Goal: Task Accomplishment & Management: Manage account settings

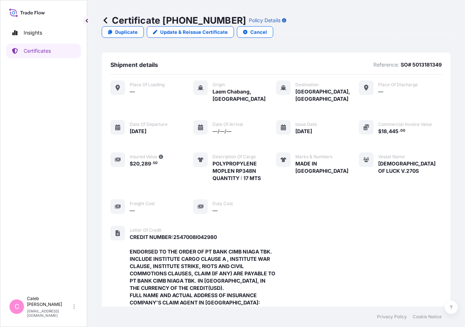
scroll to position [261, 0]
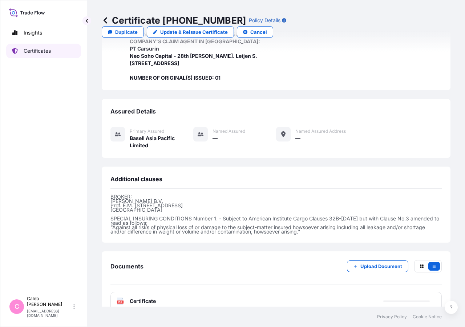
click at [54, 49] on link "Certificates" at bounding box center [43, 51] width 75 height 15
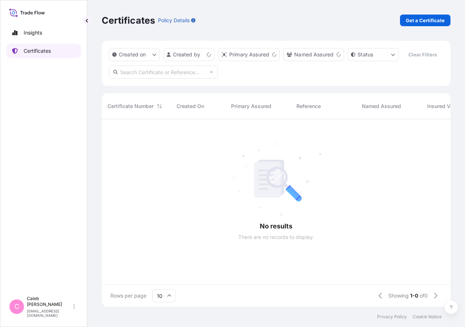
scroll to position [170, 343]
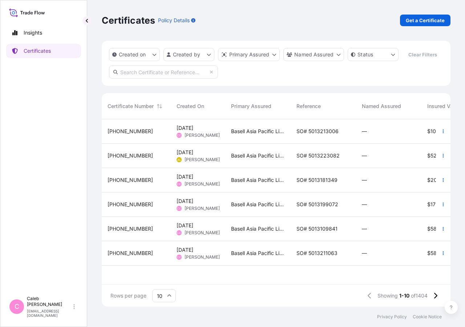
click at [178, 79] on input "text" at bounding box center [163, 71] width 109 height 13
click at [180, 79] on input "text" at bounding box center [163, 71] width 109 height 13
click at [132, 79] on input "so# 5013199070" at bounding box center [163, 71] width 109 height 13
click at [152, 79] on input "so# 5013199070" at bounding box center [163, 71] width 109 height 13
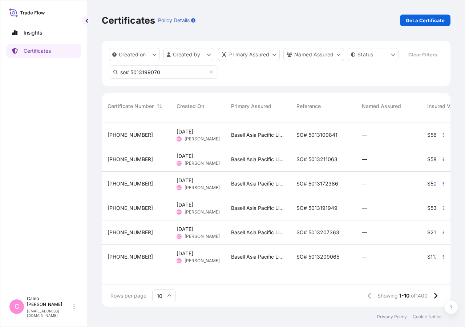
scroll to position [0, 0]
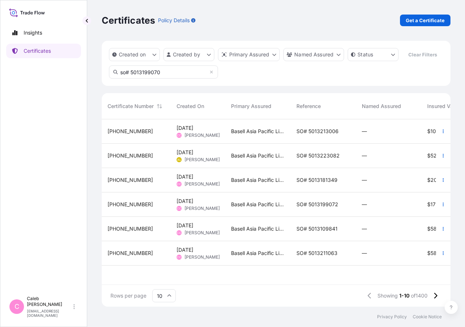
click at [167, 79] on input "so# 5013199070" at bounding box center [163, 71] width 109 height 13
drag, startPoint x: 159, startPoint y: 90, endPoint x: 132, endPoint y: 91, distance: 27.3
click at [132, 79] on input "so# 5013199070" at bounding box center [163, 71] width 109 height 13
click at [170, 79] on input "so# 5013199070" at bounding box center [163, 71] width 109 height 13
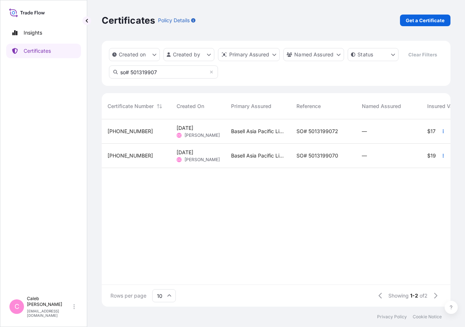
type input "so# 501319907"
click at [328, 159] on span "SO# 5013199070" at bounding box center [318, 155] width 42 height 7
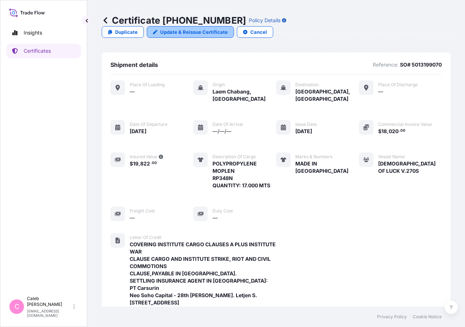
click at [228, 28] on p "Update & Reissue Certificate" at bounding box center [194, 31] width 68 height 7
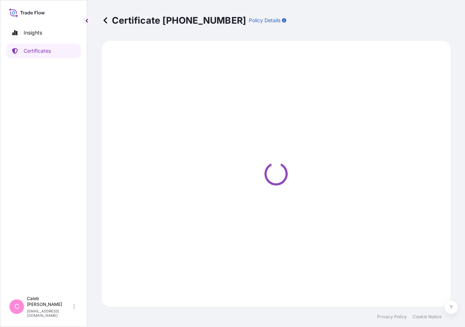
select select "Sea"
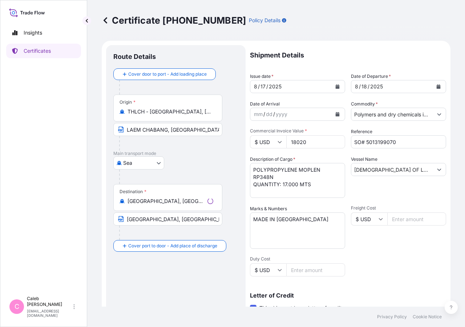
select select "32034"
click at [58, 118] on div "Insights Certificates" at bounding box center [43, 155] width 75 height 273
click at [433, 91] on button "Calendar" at bounding box center [439, 87] width 12 height 12
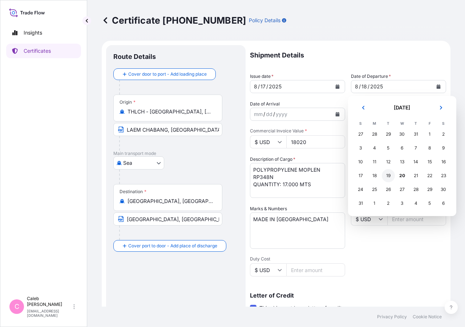
click at [387, 177] on div "19" at bounding box center [388, 175] width 13 height 13
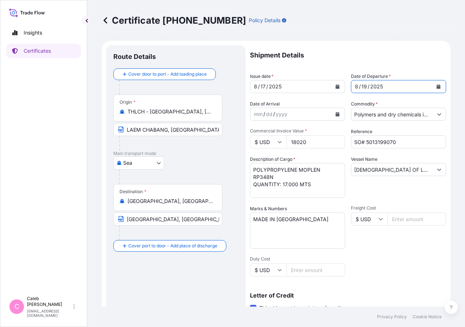
click at [338, 87] on button "Calendar" at bounding box center [338, 87] width 12 height 12
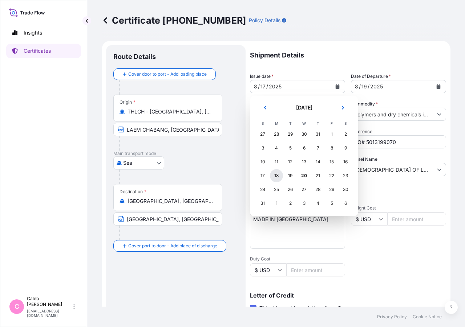
click at [277, 176] on div "18" at bounding box center [276, 175] width 13 height 13
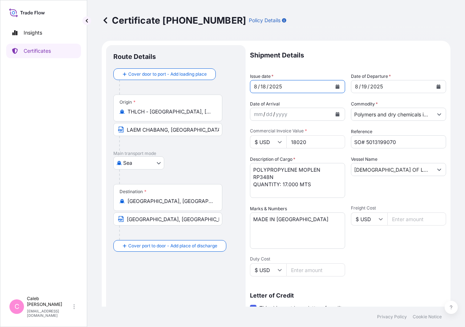
click at [372, 254] on div "Shipment Details Issue date * [DATE] Date of Departure * [DATE] Date of Arrival…" at bounding box center [348, 246] width 196 height 402
click at [148, 221] on input "[GEOGRAPHIC_DATA], [GEOGRAPHIC_DATA], [GEOGRAPHIC_DATA]" at bounding box center [167, 218] width 109 height 13
drag, startPoint x: 128, startPoint y: 219, endPoint x: 240, endPoint y: 213, distance: 112.8
click at [222, 213] on input "[GEOGRAPHIC_DATA], [GEOGRAPHIC_DATA], [GEOGRAPHIC_DATA]" at bounding box center [167, 218] width 109 height 13
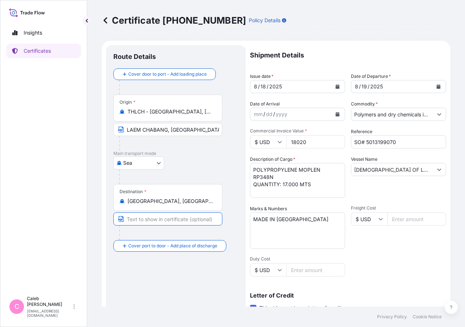
scroll to position [0, 0]
paste input "[GEOGRAPHIC_DATA], [GEOGRAPHIC_DATA], [GEOGRAPHIC_DATA]"
click at [128, 222] on input "[GEOGRAPHIC_DATA], [GEOGRAPHIC_DATA], [GEOGRAPHIC_DATA]" at bounding box center [167, 218] width 109 height 13
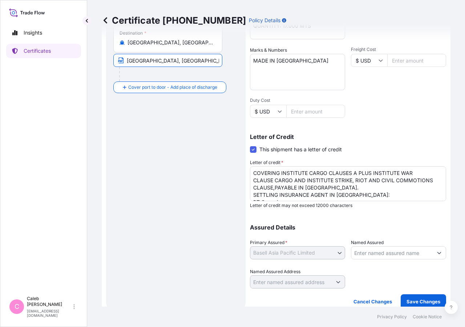
scroll to position [161, 0]
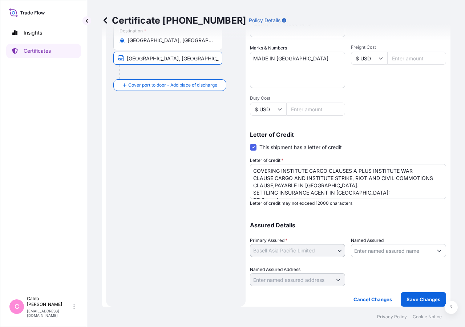
type input "[GEOGRAPHIC_DATA], [GEOGRAPHIC_DATA], [GEOGRAPHIC_DATA]"
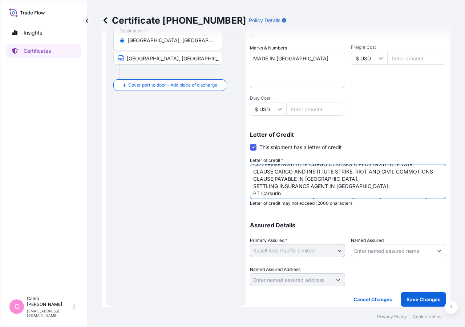
scroll to position [12, 0]
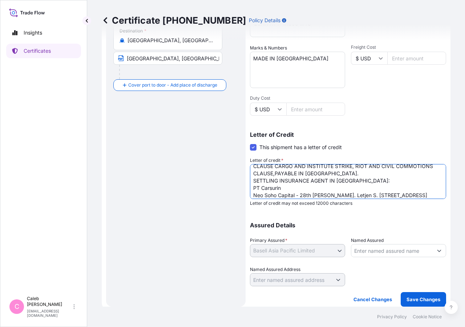
click at [255, 188] on textarea "COVERING INSTITUTE CARGO CLAUSES A PLUS INSTITUTE WAR CLAUSE CARGO AND INSTITUT…" at bounding box center [348, 181] width 196 height 35
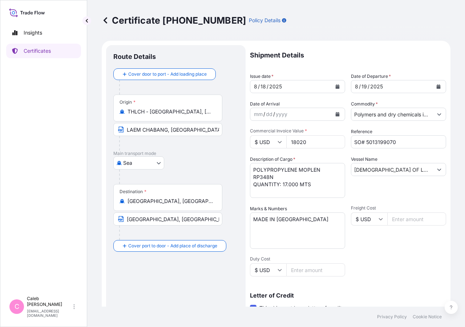
scroll to position [161, 0]
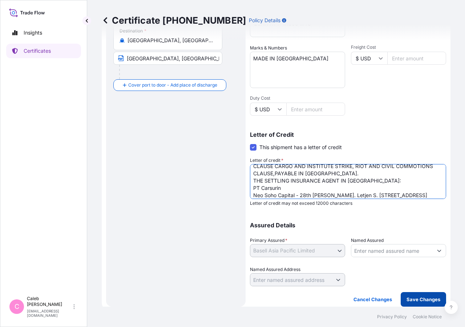
type textarea "COVERING INSTITUTE CARGO CLAUSES A PLUS INSTITUTE WAR CLAUSE CARGO AND INSTITUT…"
click at [426, 296] on p "Save Changes" at bounding box center [424, 298] width 34 height 7
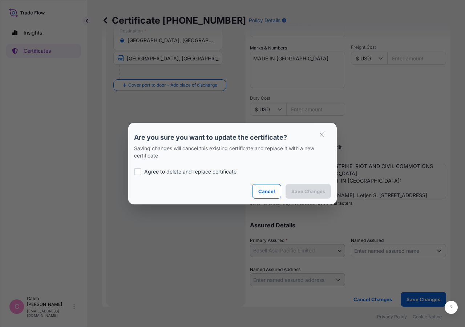
click at [135, 170] on div at bounding box center [137, 171] width 7 height 7
checkbox input "true"
click at [299, 191] on p "Save Changes" at bounding box center [309, 191] width 34 height 7
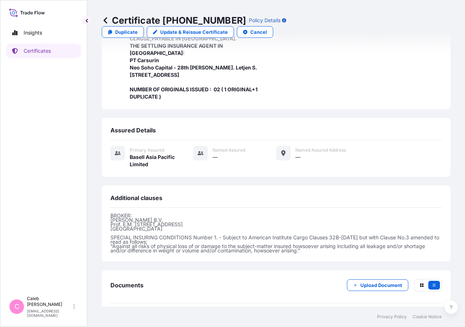
scroll to position [239, 0]
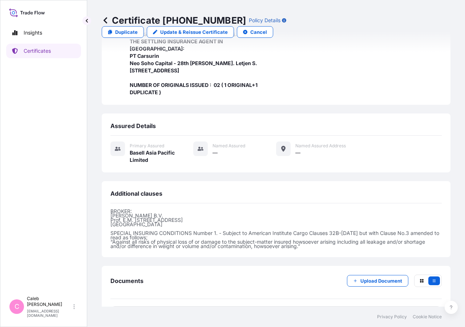
click at [141, 312] on span "Certificate" at bounding box center [143, 315] width 26 height 7
